Goal: Information Seeking & Learning: Learn about a topic

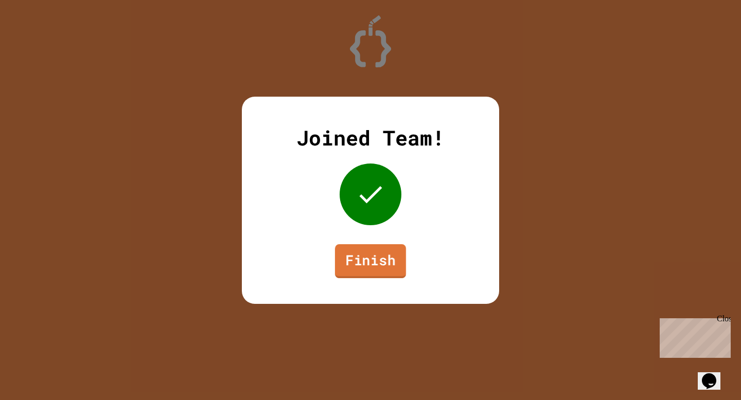
click at [362, 247] on link "Finish" at bounding box center [370, 261] width 71 height 34
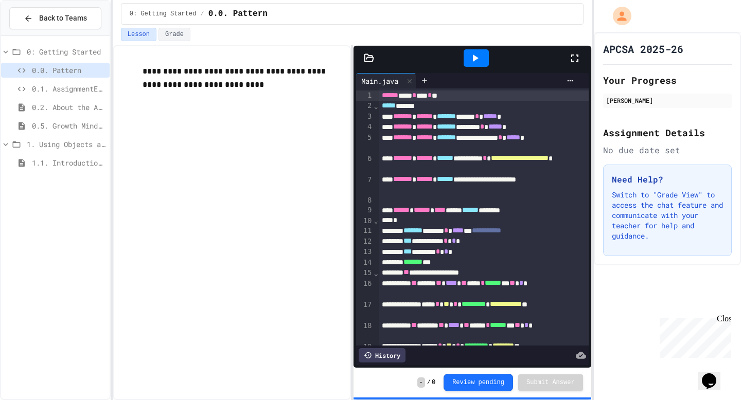
click at [98, 157] on div "1.1. Introduction to Algorithms, Programming, and Compilers" at bounding box center [55, 162] width 109 height 15
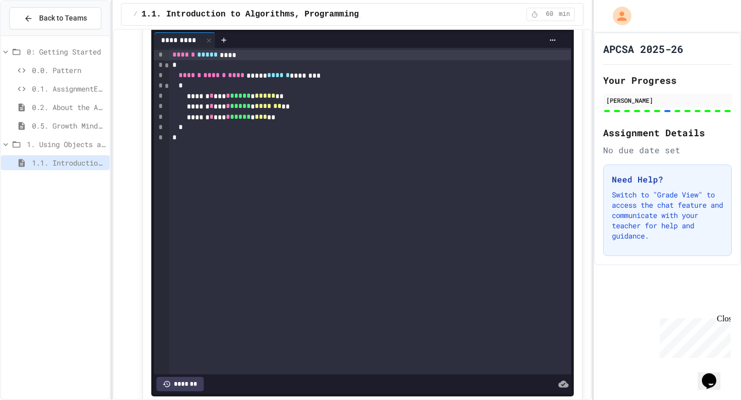
scroll to position [4813, 0]
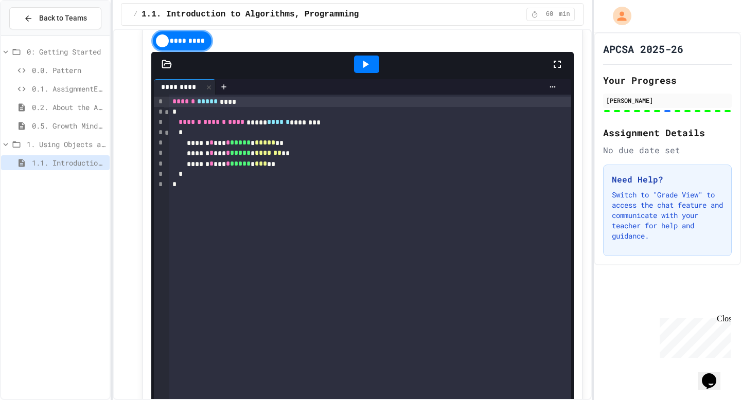
click at [362, 70] on icon at bounding box center [365, 64] width 12 height 12
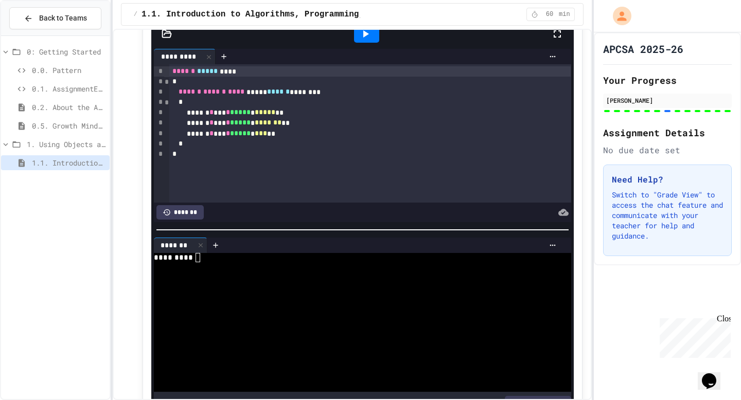
scroll to position [4841, 0]
